Goal: Task Accomplishment & Management: Manage account settings

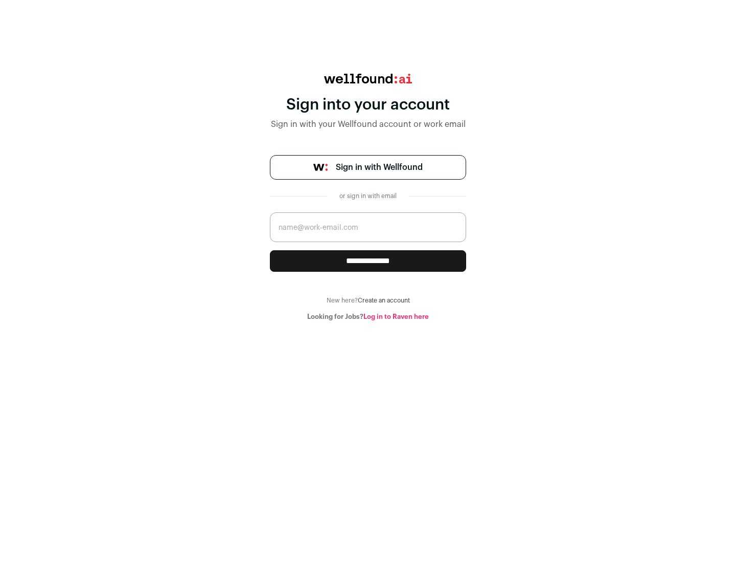
click at [379, 167] on span "Sign in with Wellfound" at bounding box center [379, 167] width 87 height 12
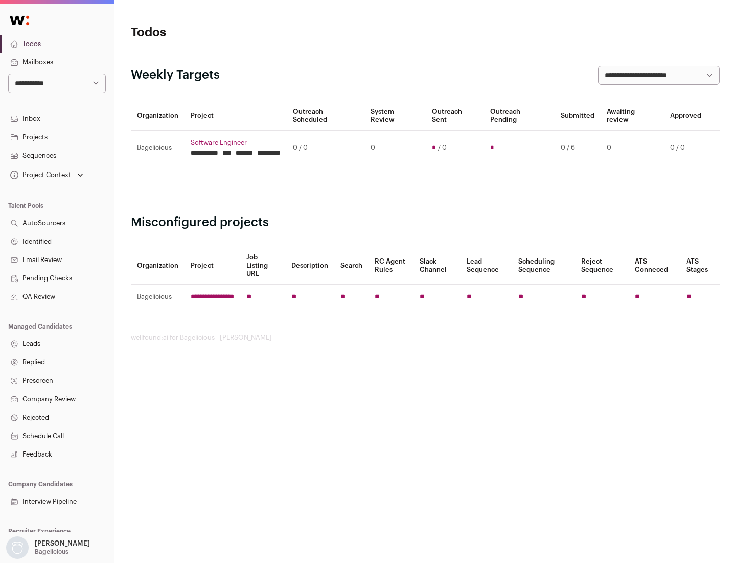
click at [57, 137] on link "Projects" at bounding box center [57, 137] width 114 height 18
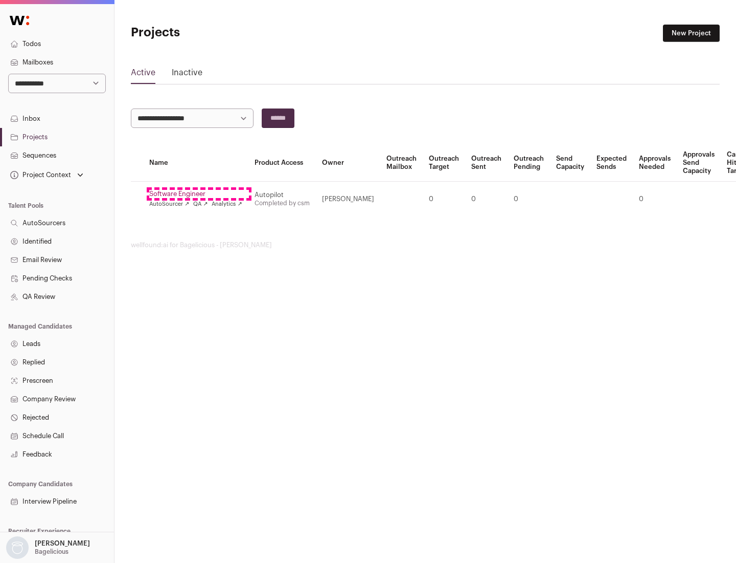
click at [199, 194] on link "Software Engineer" at bounding box center [195, 194] width 93 height 8
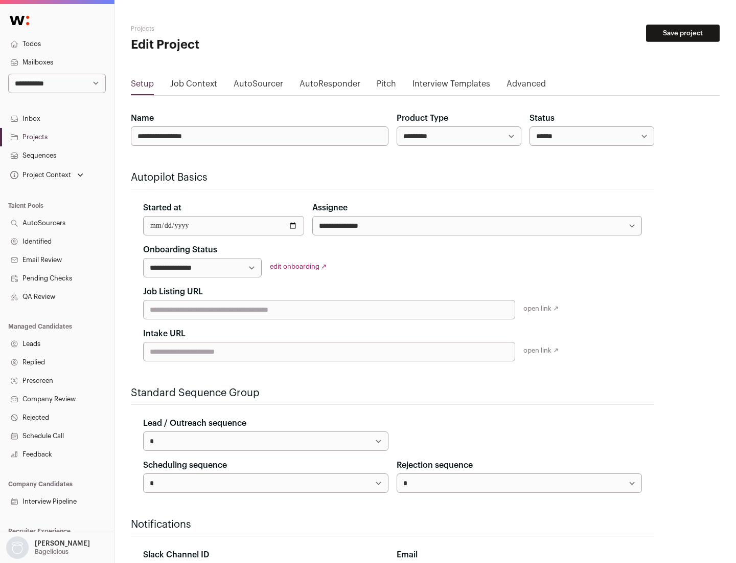
click at [683, 33] on button "Save project" at bounding box center [683, 33] width 74 height 17
